Goal: Transaction & Acquisition: Obtain resource

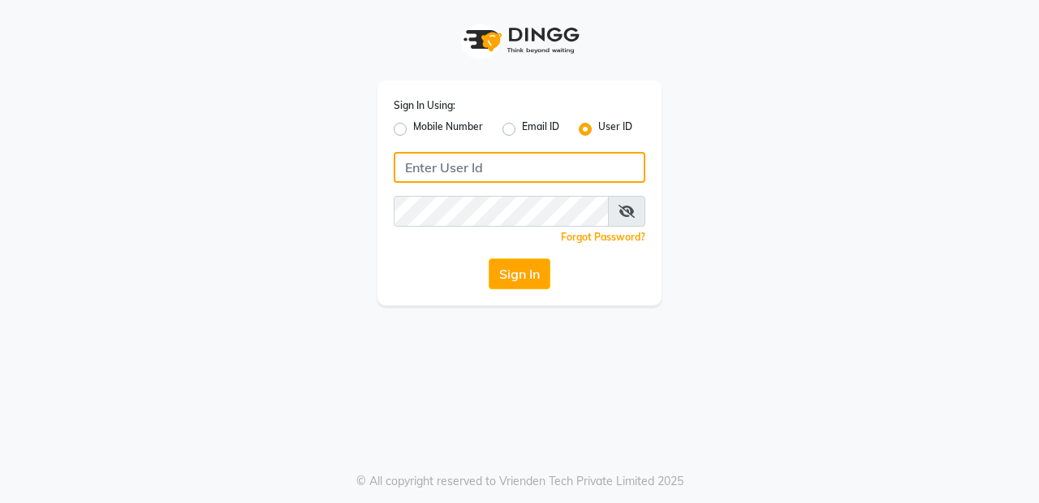
type input "e3619-01"
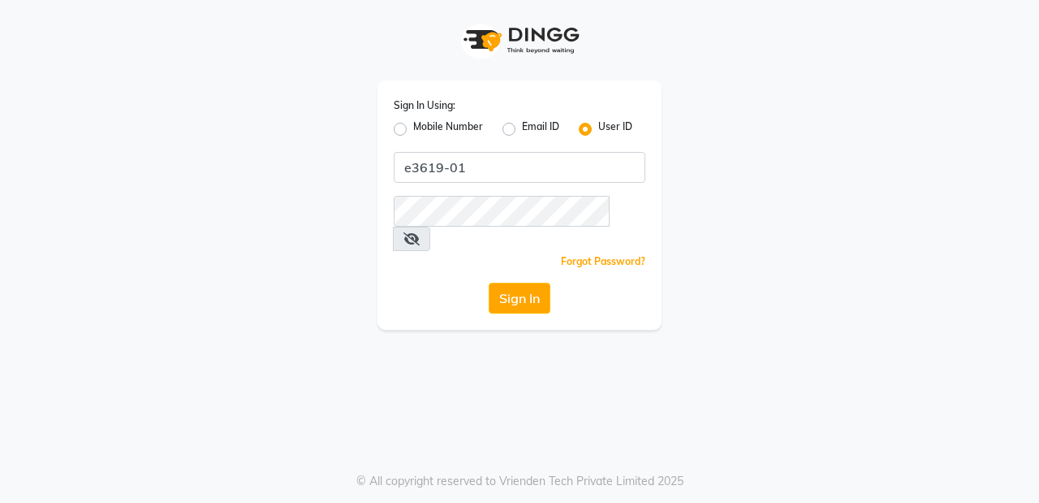
click at [420, 232] on icon at bounding box center [412, 238] width 16 height 13
click at [507, 283] on button "Sign In" at bounding box center [520, 298] width 62 height 31
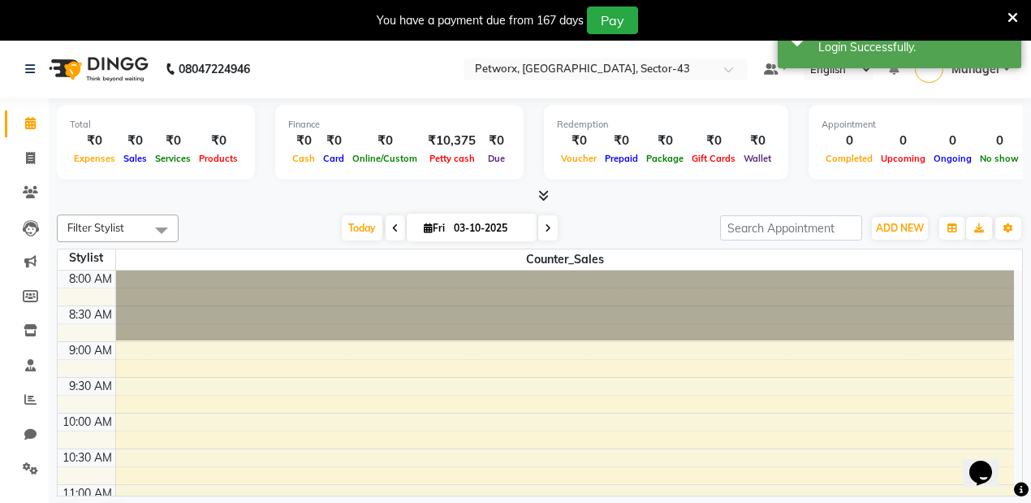
click at [1010, 20] on icon at bounding box center [1013, 18] width 11 height 15
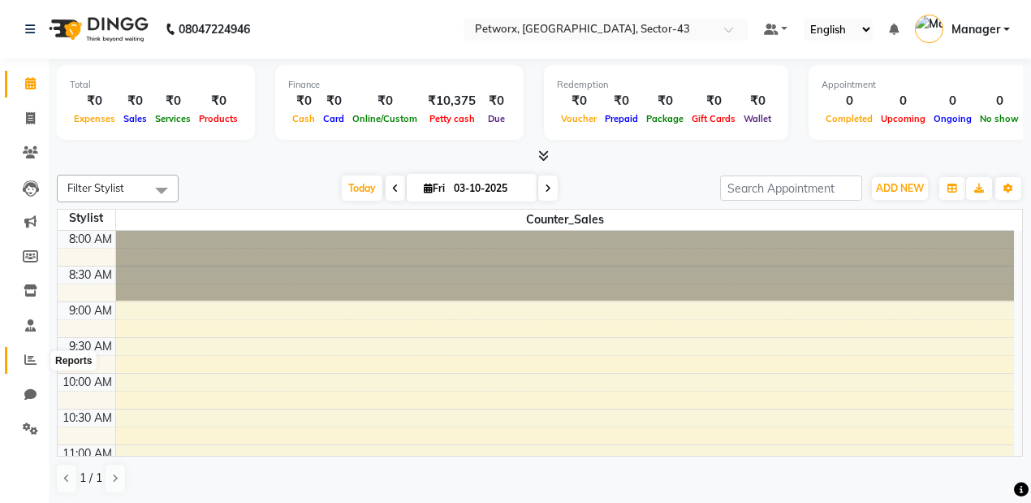
click at [26, 357] on icon at bounding box center [30, 359] width 12 height 12
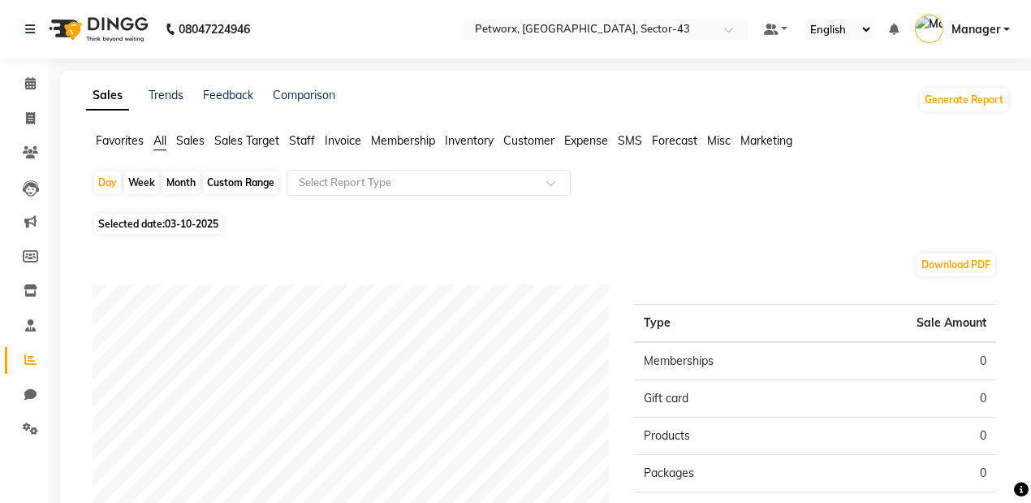
click at [198, 139] on span "Sales" at bounding box center [190, 140] width 28 height 15
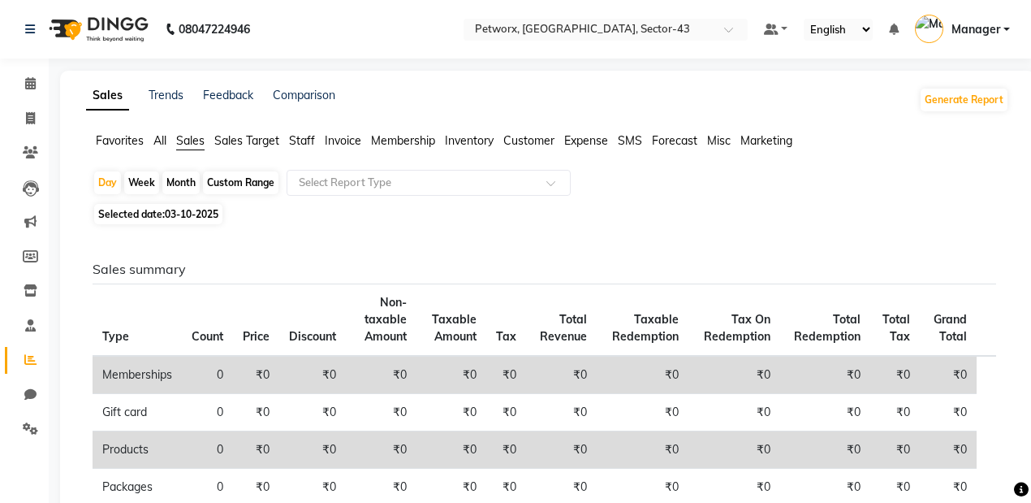
click at [174, 179] on div "Month" at bounding box center [180, 182] width 37 height 23
select select "10"
select select "2025"
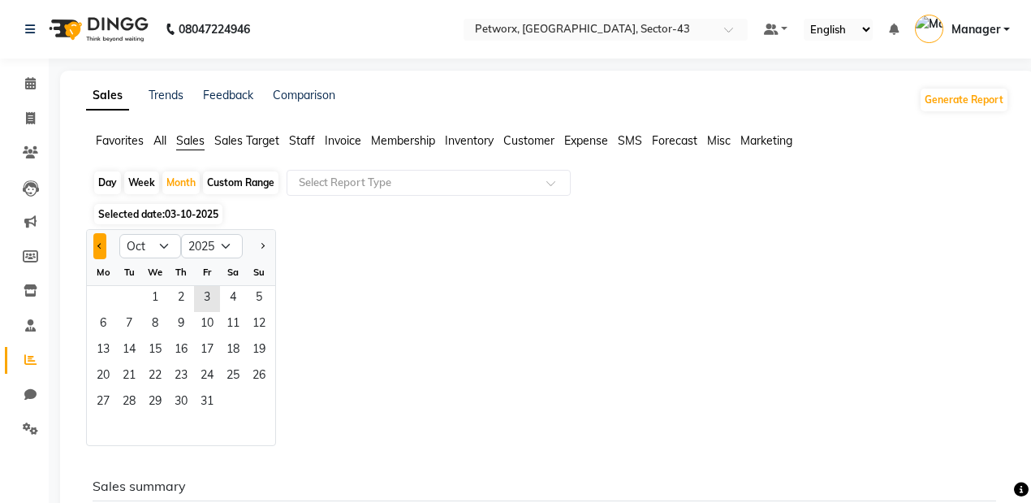
click at [102, 247] on button "Previous month" at bounding box center [99, 246] width 13 height 26
select select "9"
click at [108, 292] on span "1" at bounding box center [103, 299] width 26 height 26
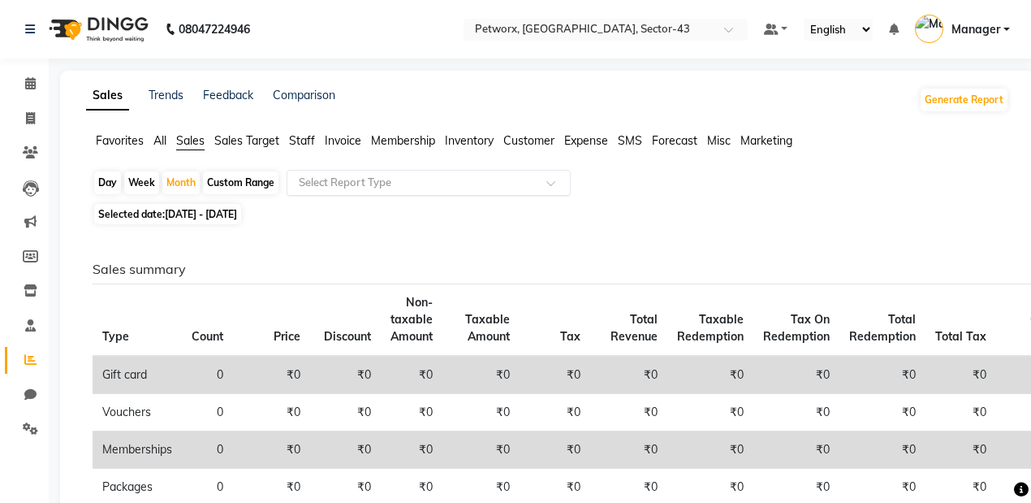
click at [369, 183] on input "text" at bounding box center [413, 183] width 234 height 16
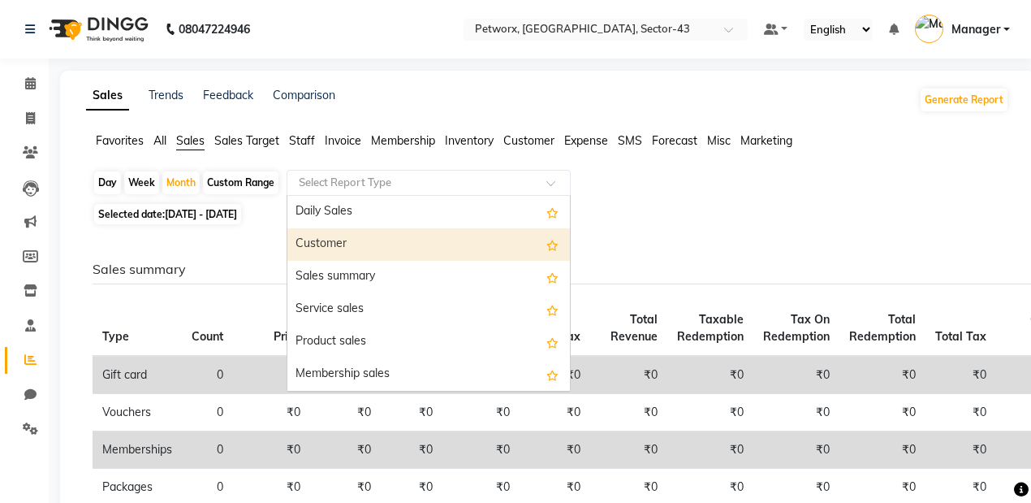
click at [882, 214] on div "Selected date: [DATE] - [DATE]" at bounding box center [551, 213] width 917 height 17
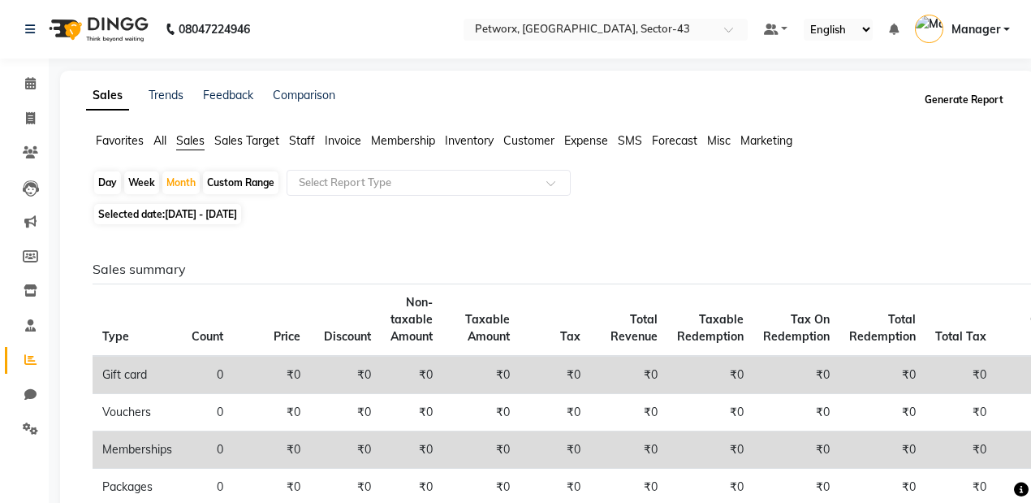
click at [973, 96] on button "Generate Report" at bounding box center [964, 100] width 87 height 23
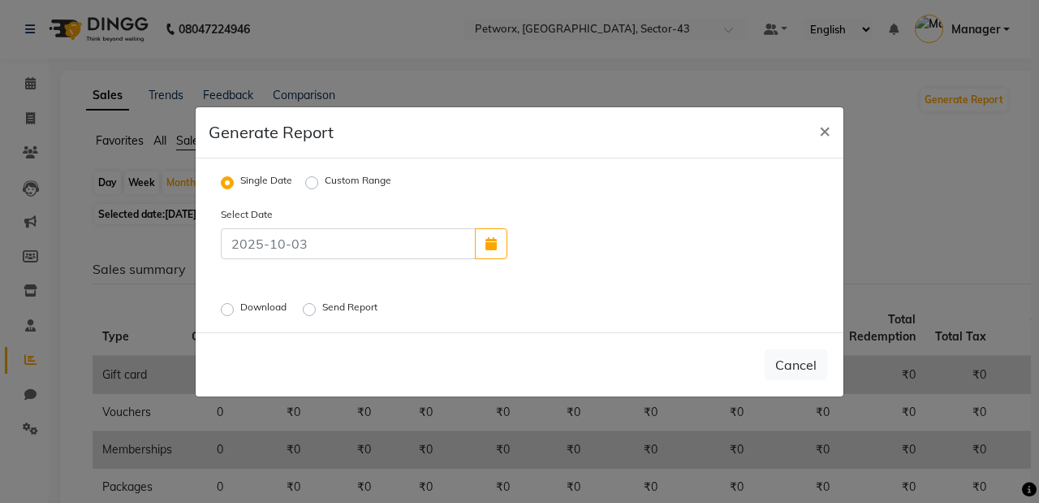
click at [255, 313] on label "Download" at bounding box center [265, 309] width 50 height 19
click at [235, 313] on input "Download" at bounding box center [229, 308] width 11 height 11
radio input "true"
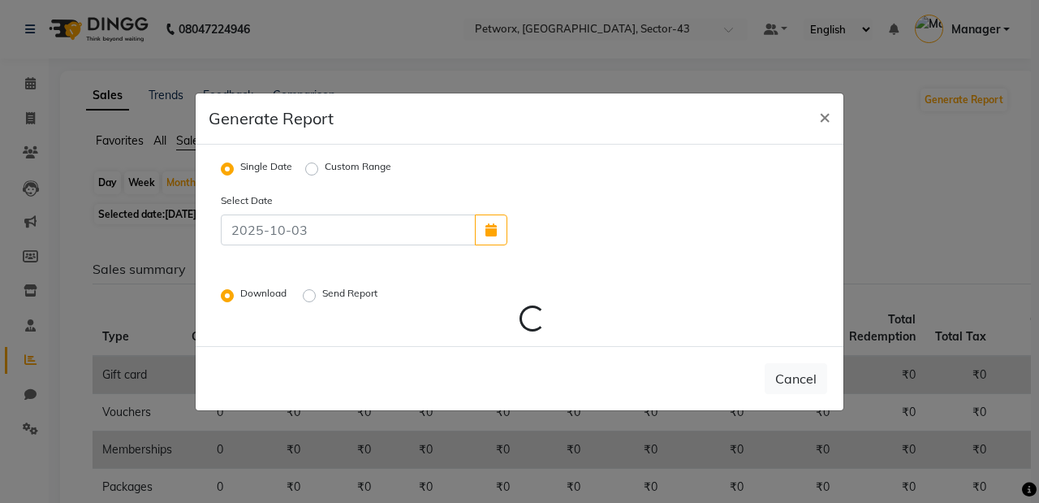
click at [325, 168] on label "Custom Range" at bounding box center [358, 168] width 67 height 19
click at [315, 168] on input "Custom Range" at bounding box center [314, 167] width 11 height 11
radio input "true"
select select "10"
select select "2025"
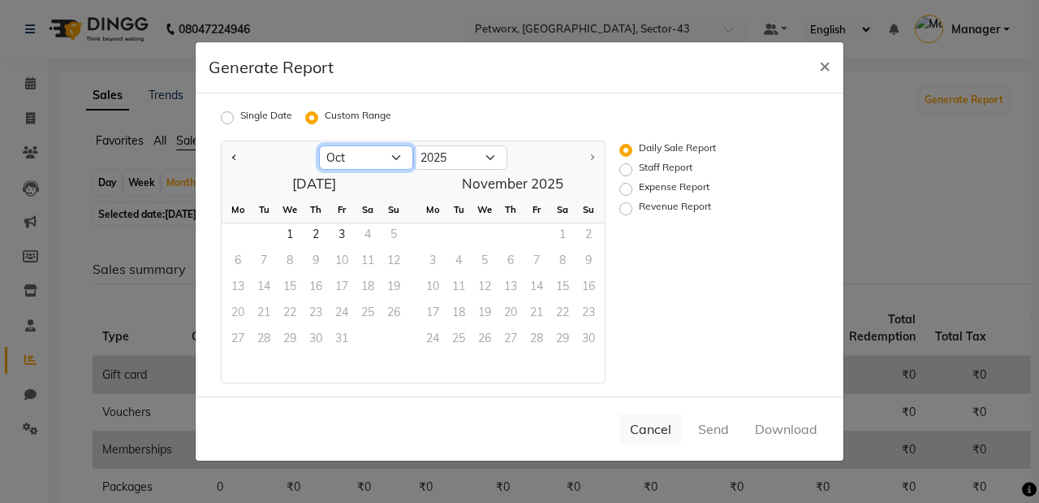
click at [365, 156] on select "Jan Feb Mar Apr May Jun [DATE] Aug Sep Oct" at bounding box center [366, 157] width 94 height 24
click at [339, 161] on select "Jan Feb Mar Apr May Jun [DATE] Aug Sep Oct" at bounding box center [366, 157] width 94 height 24
click at [232, 156] on span "Previous month" at bounding box center [235, 156] width 6 height 6
select select "9"
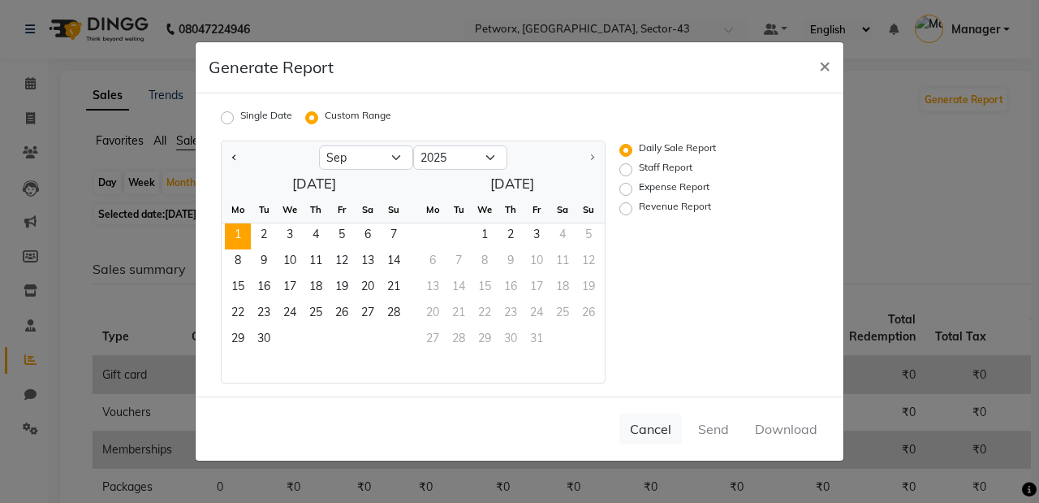
click at [240, 234] on span "1" at bounding box center [238, 236] width 26 height 26
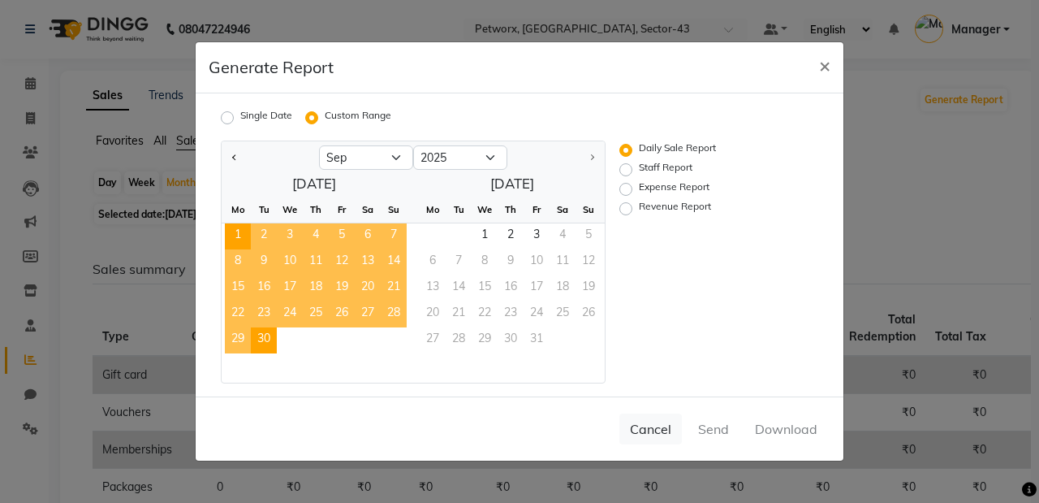
click at [266, 342] on span "30" at bounding box center [264, 340] width 26 height 26
click at [664, 206] on label "Revenue Report" at bounding box center [675, 208] width 72 height 19
click at [634, 206] on input "Revenue Report" at bounding box center [628, 208] width 11 height 11
radio input "true"
click at [789, 437] on button "Download" at bounding box center [786, 428] width 82 height 29
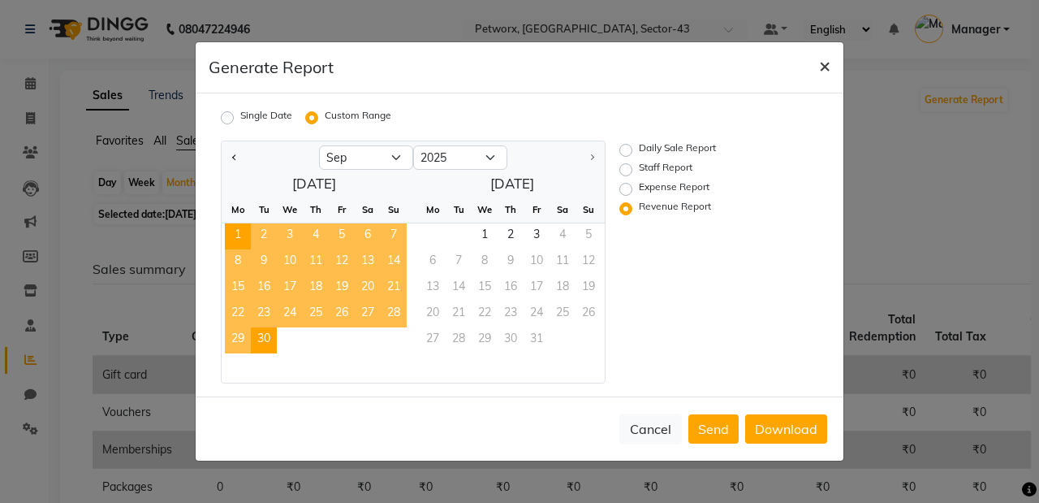
click at [817, 64] on button "×" at bounding box center [824, 64] width 37 height 45
